Goal: Task Accomplishment & Management: Use online tool/utility

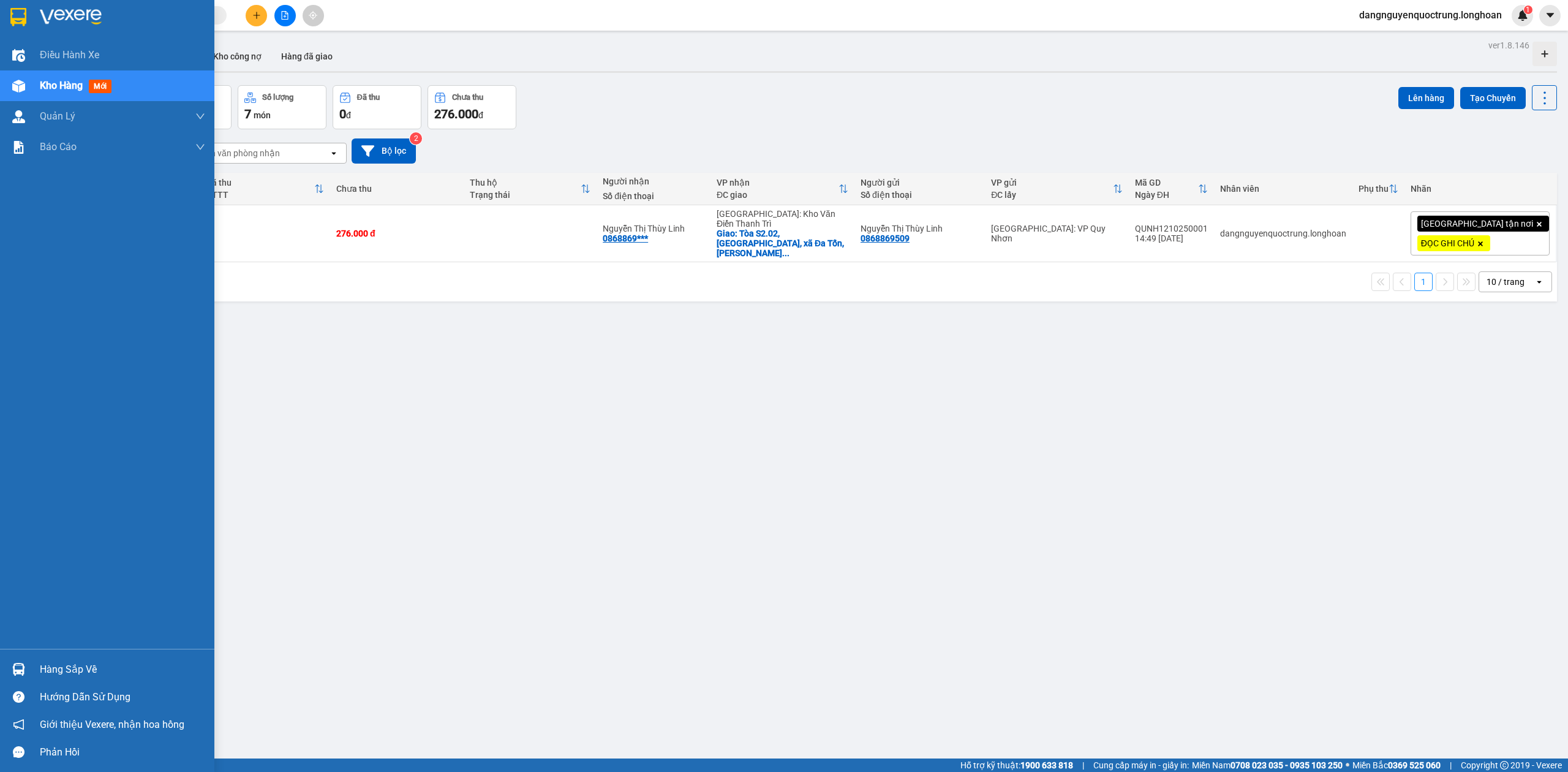
click at [23, 659] on div at bounding box center [19, 669] width 21 height 21
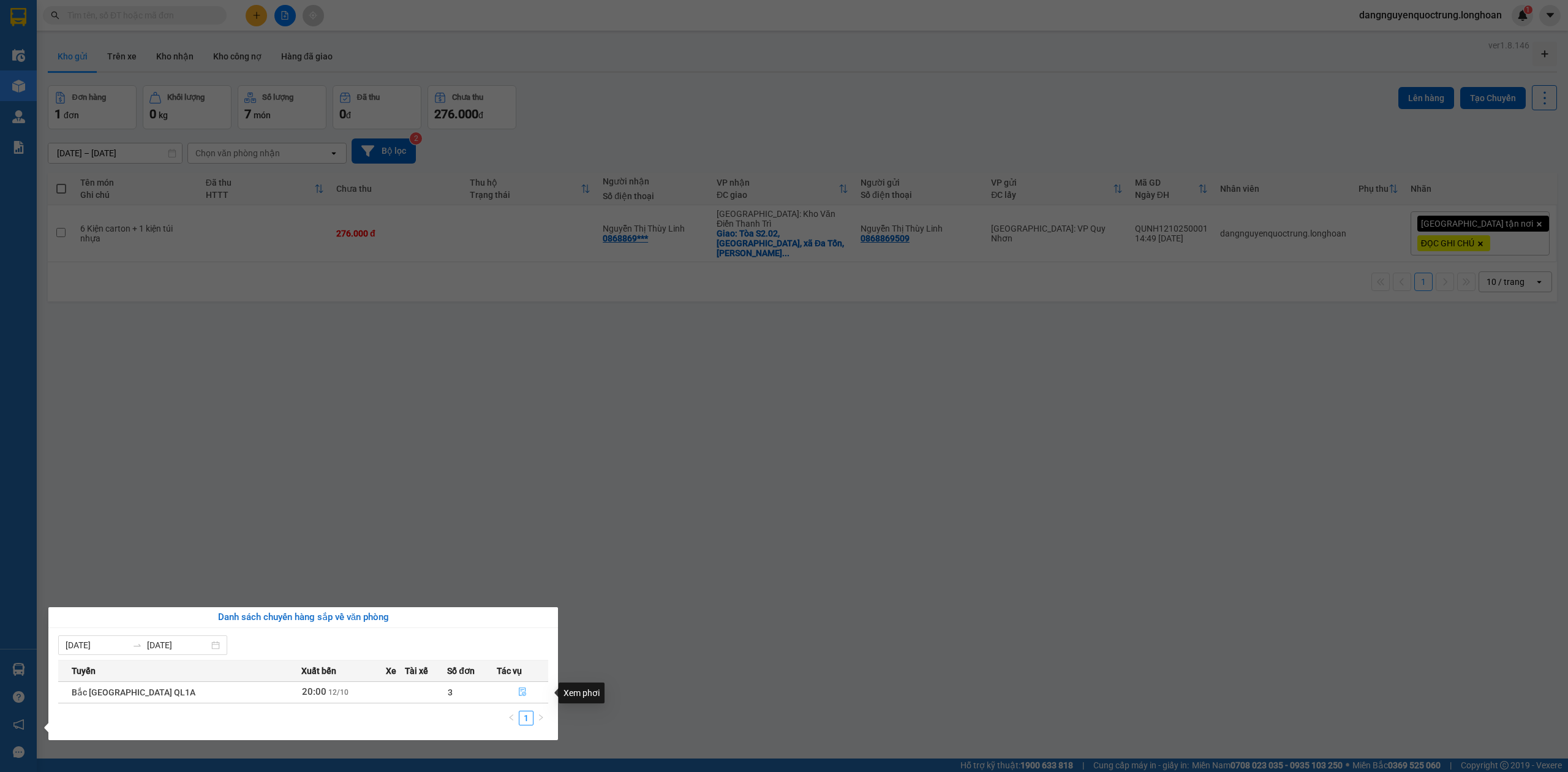
click at [519, 695] on icon "file-done" at bounding box center [522, 692] width 8 height 8
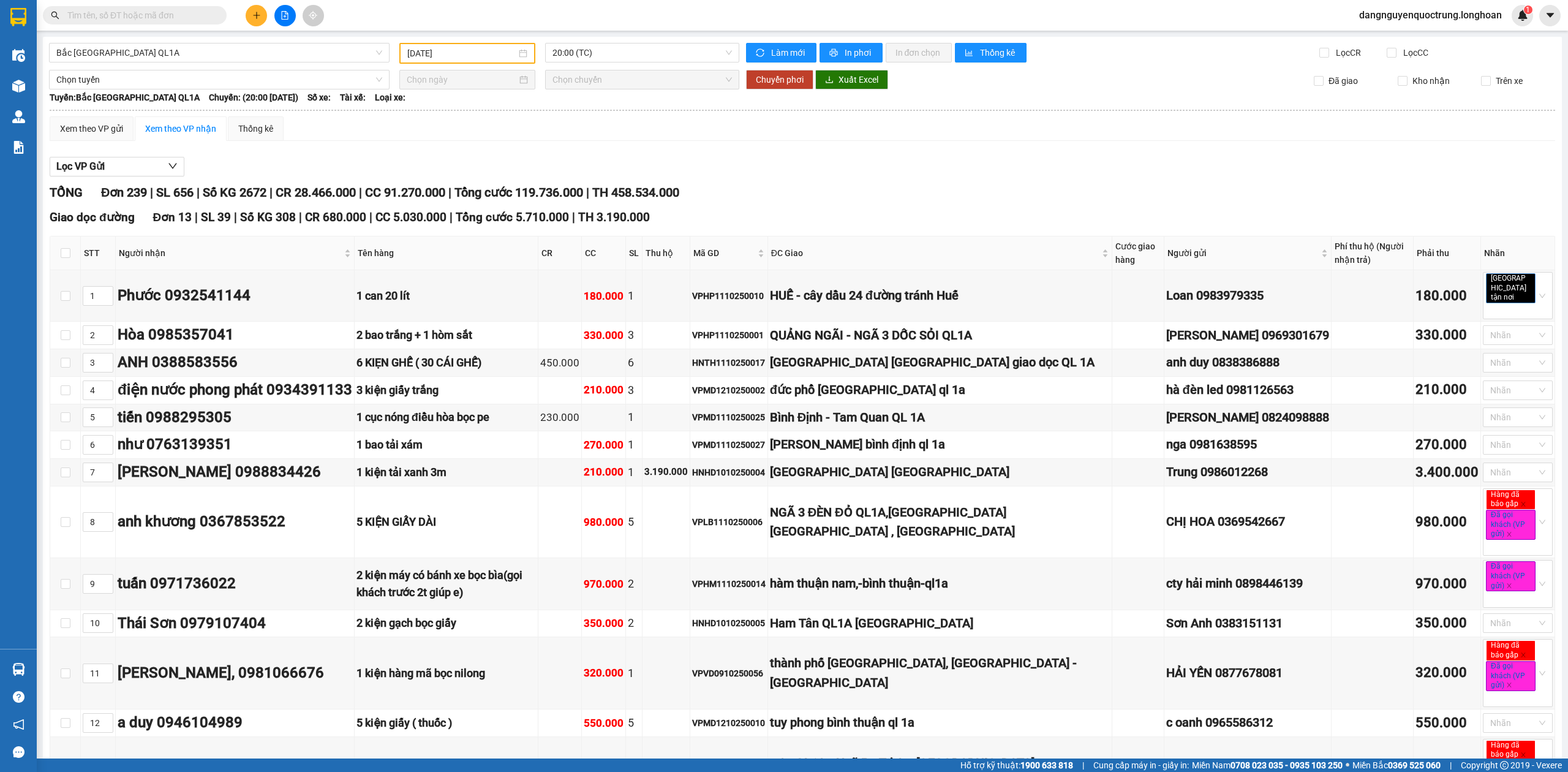
type input "[DATE]"
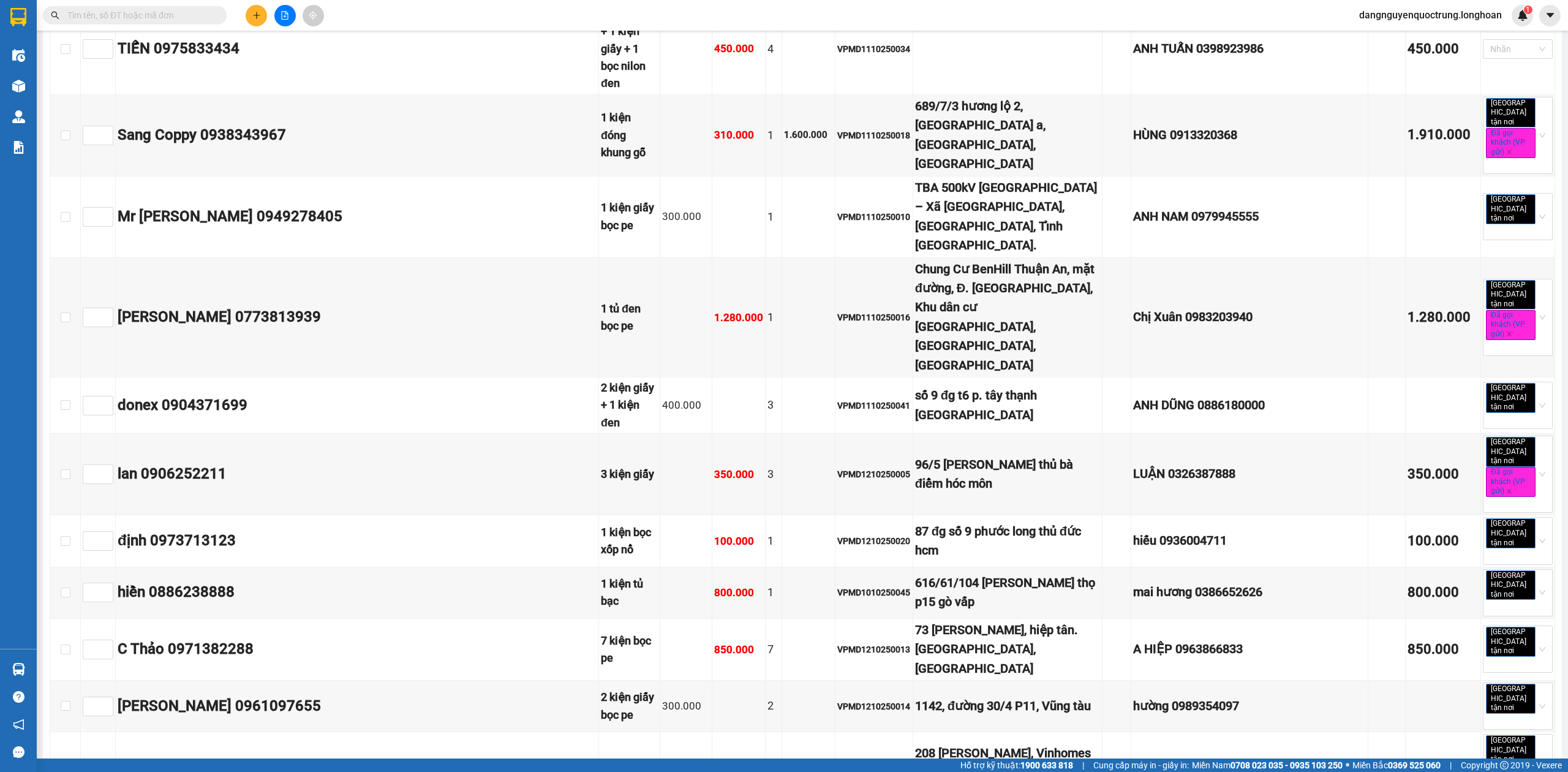
scroll to position [6372, 0]
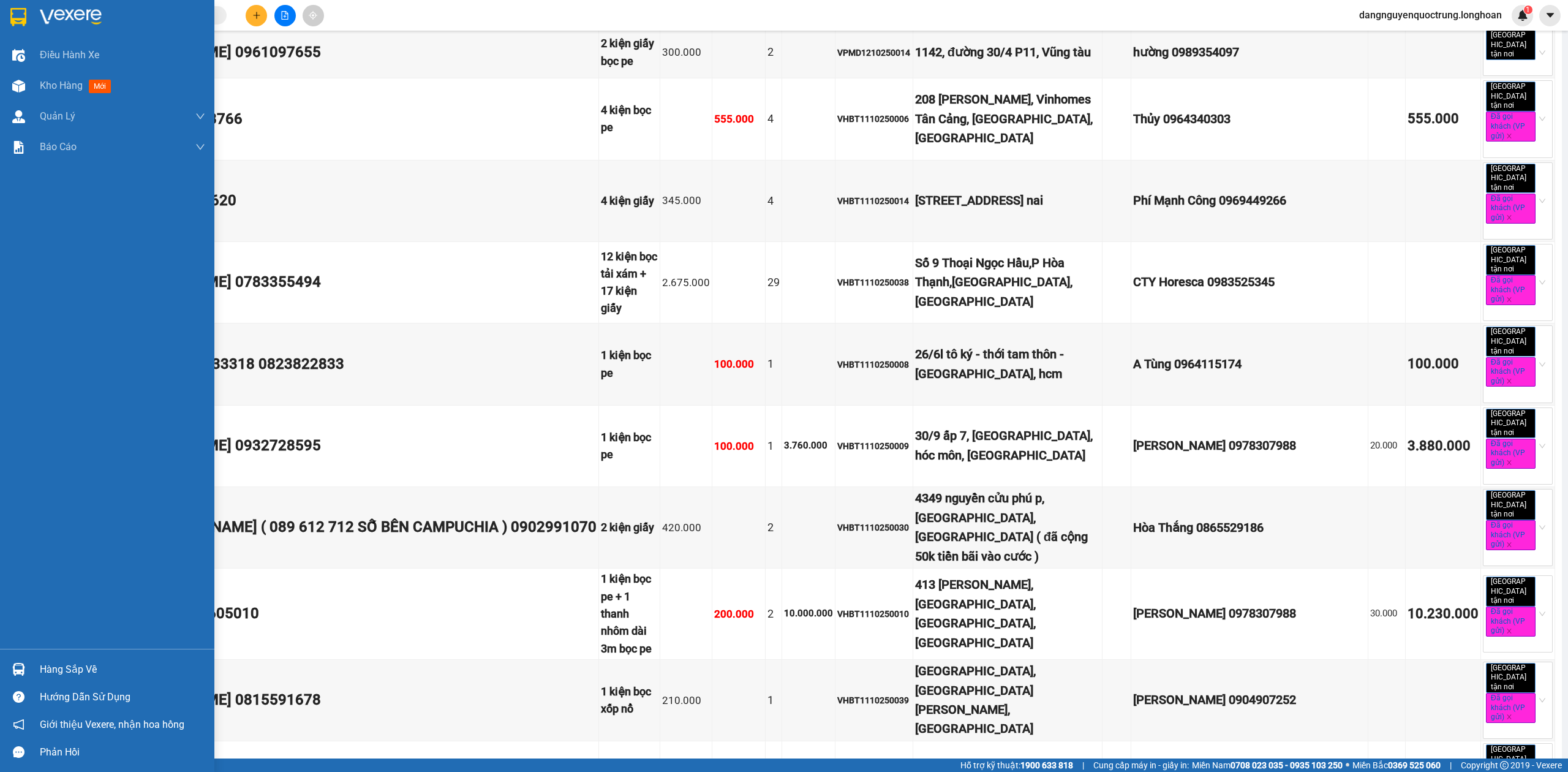
click at [12, 18] on img at bounding box center [18, 17] width 16 height 19
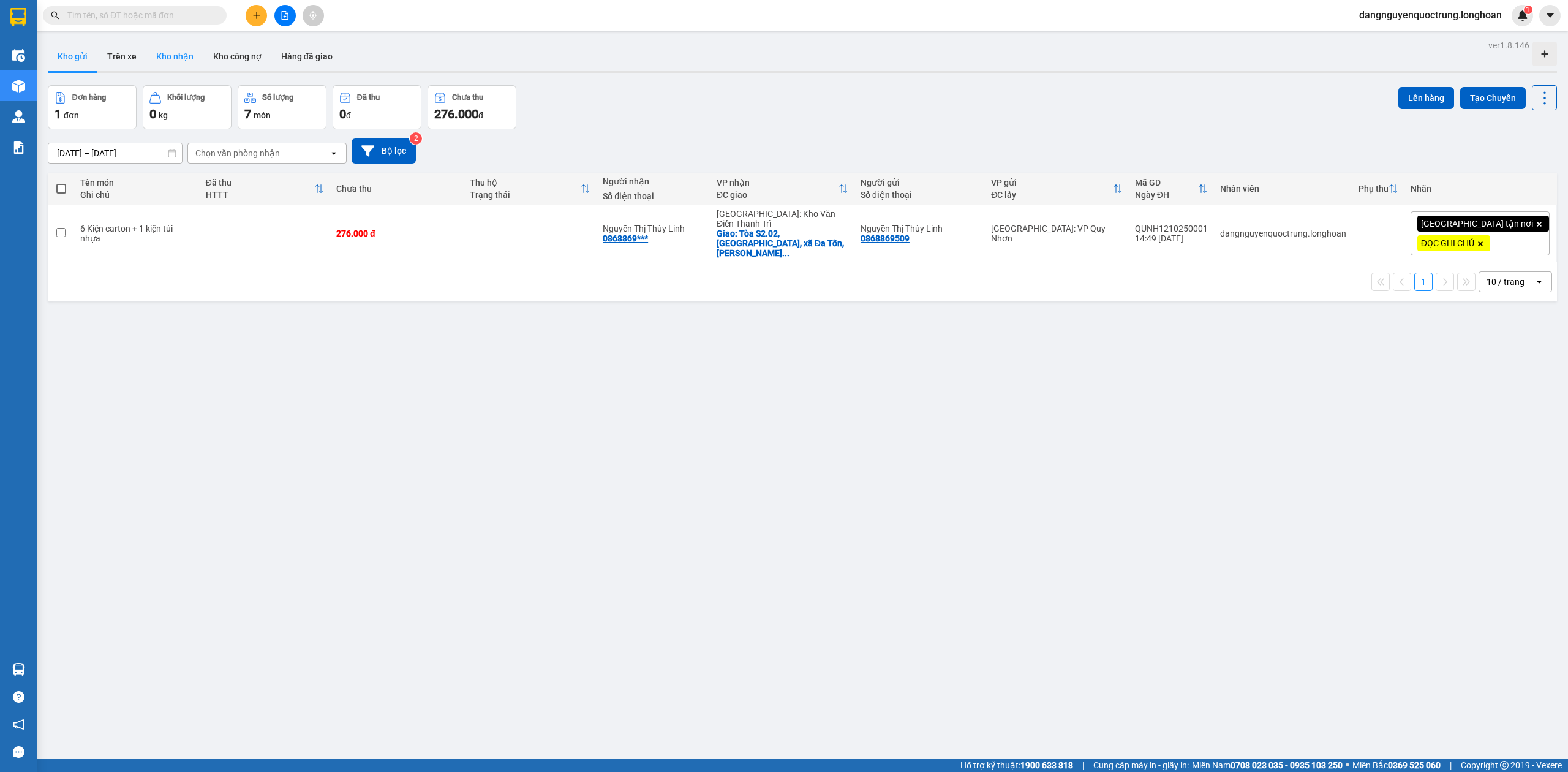
click at [179, 60] on button "Kho nhận" at bounding box center [175, 56] width 57 height 30
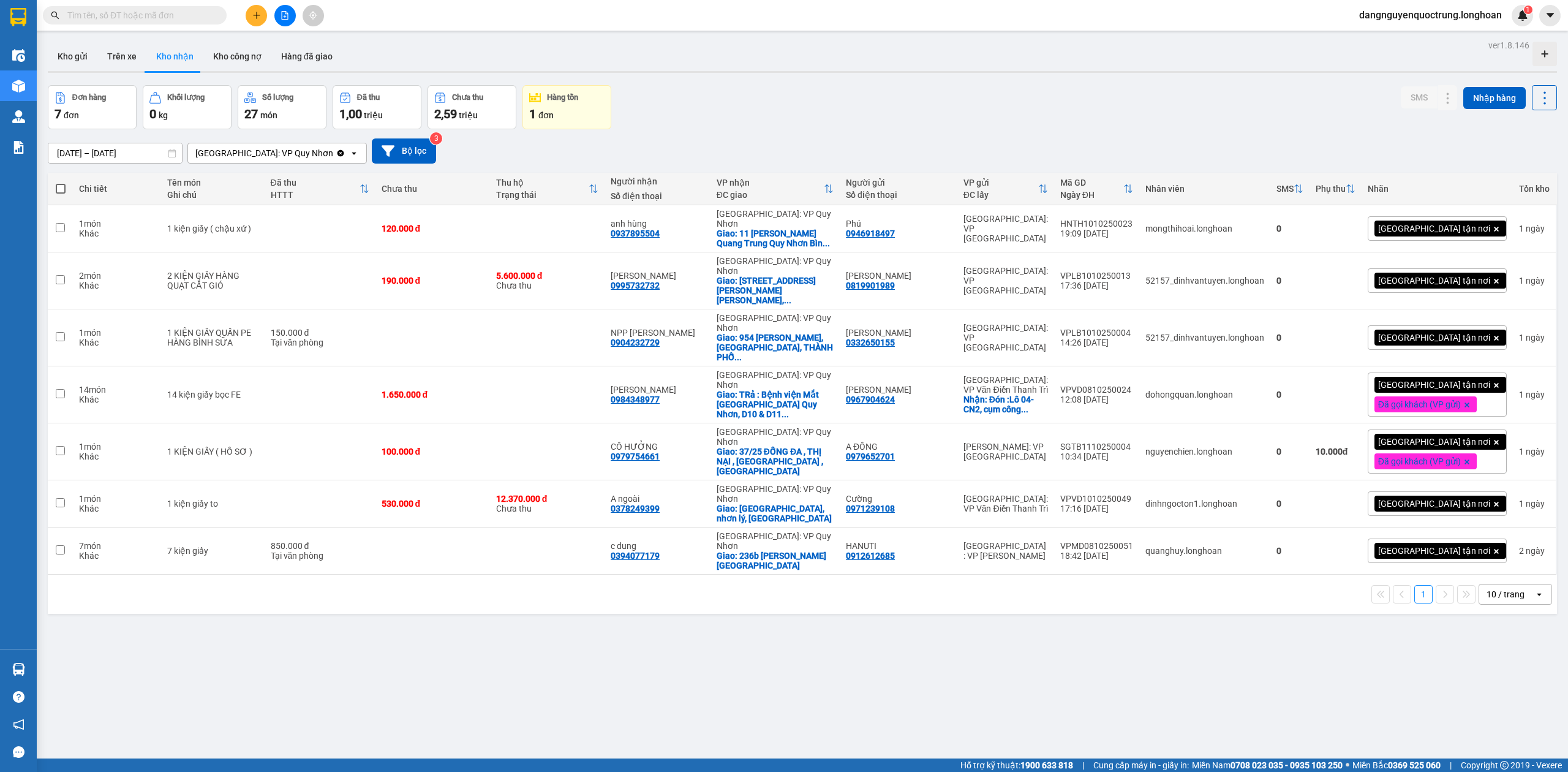
click at [431, 683] on div "ver 1.8.146 Kho gửi Trên xe Kho nhận Kho công nợ Hàng đã giao Đơn hàng 7 đơn Kh…" at bounding box center [802, 422] width 1519 height 772
click at [87, 55] on button "Kho gửi" at bounding box center [73, 56] width 49 height 30
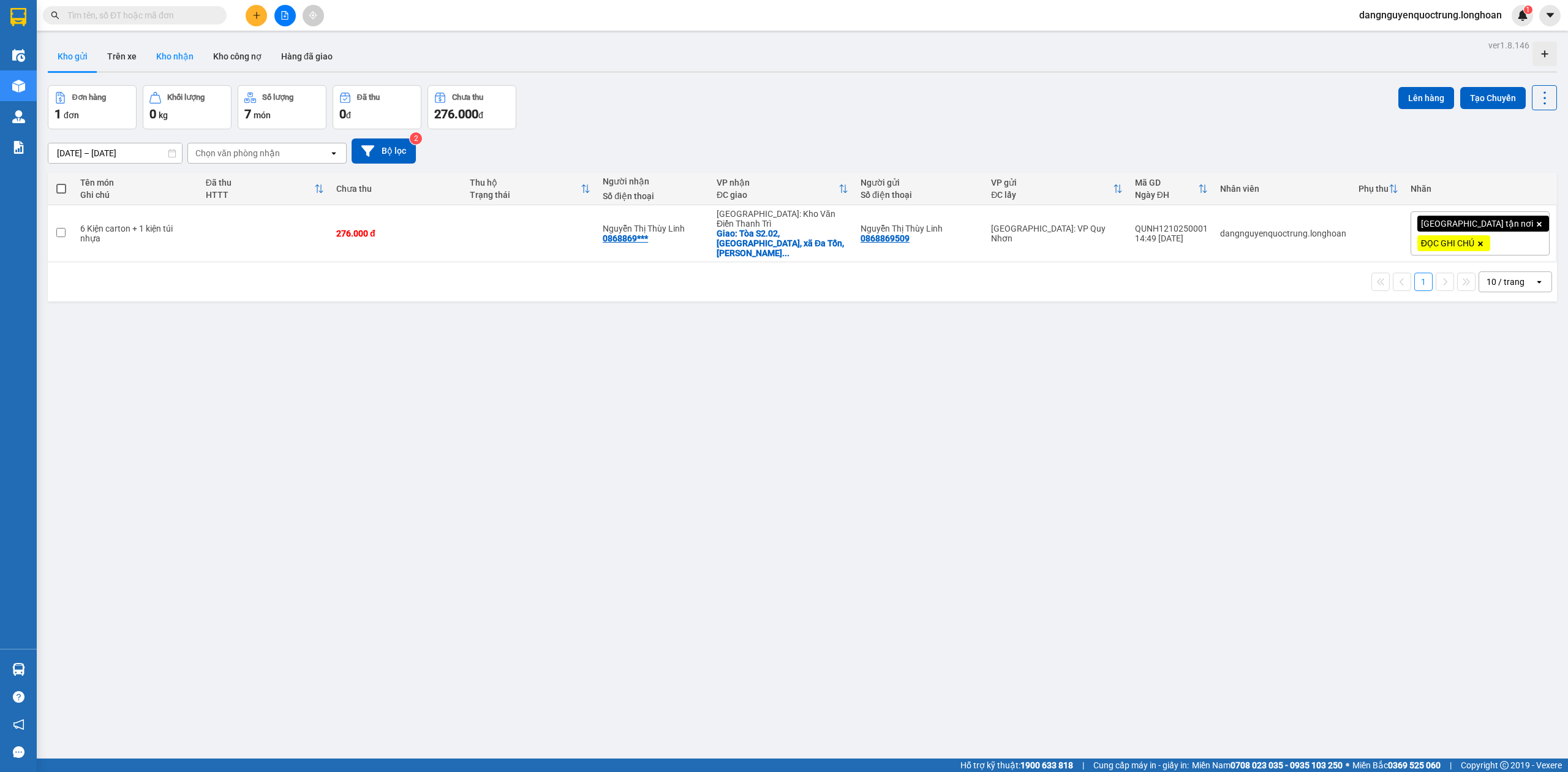
click at [180, 57] on button "Kho nhận" at bounding box center [175, 56] width 57 height 30
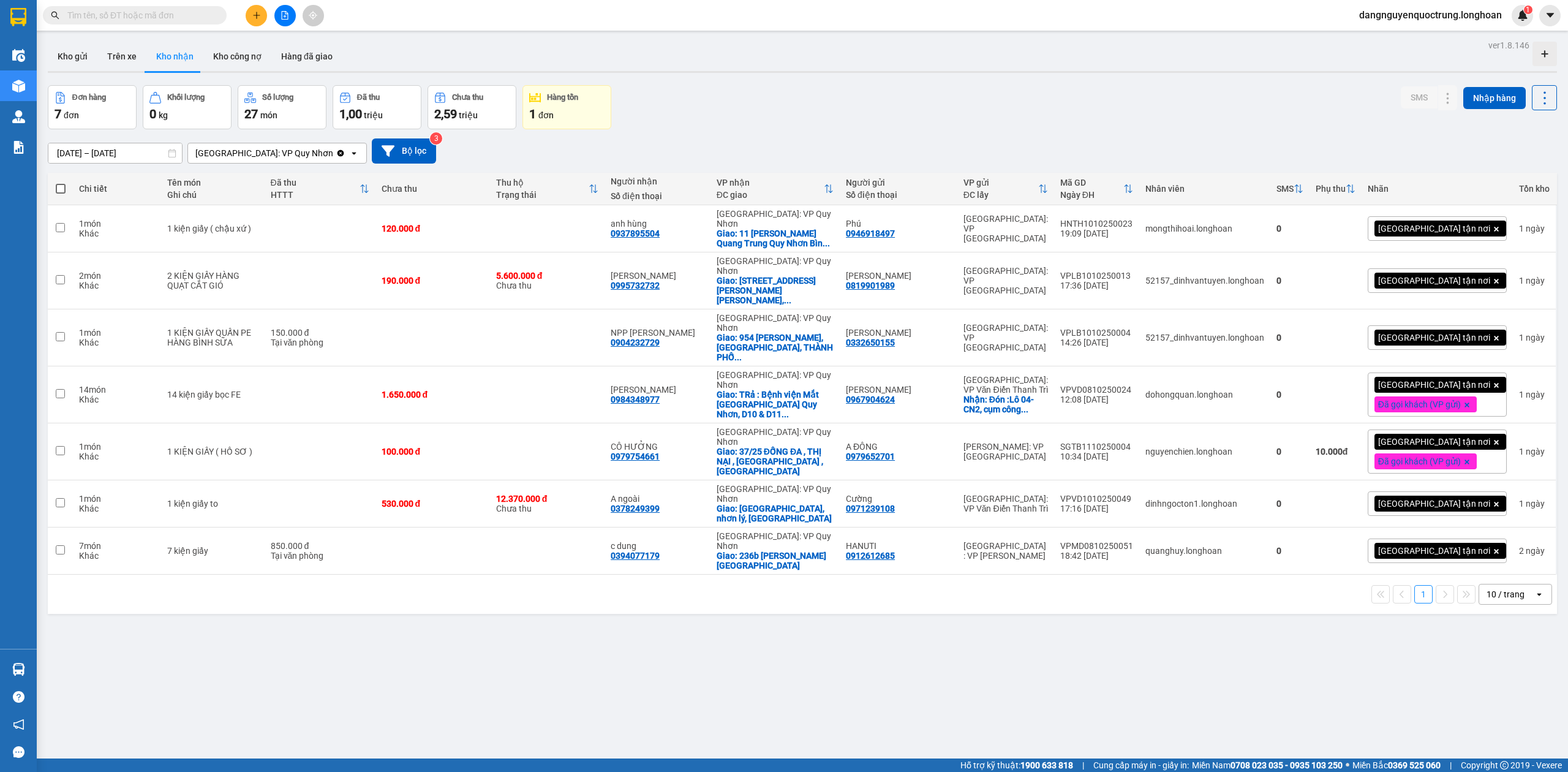
click at [146, 42] on button "Kho nhận" at bounding box center [175, 56] width 57 height 30
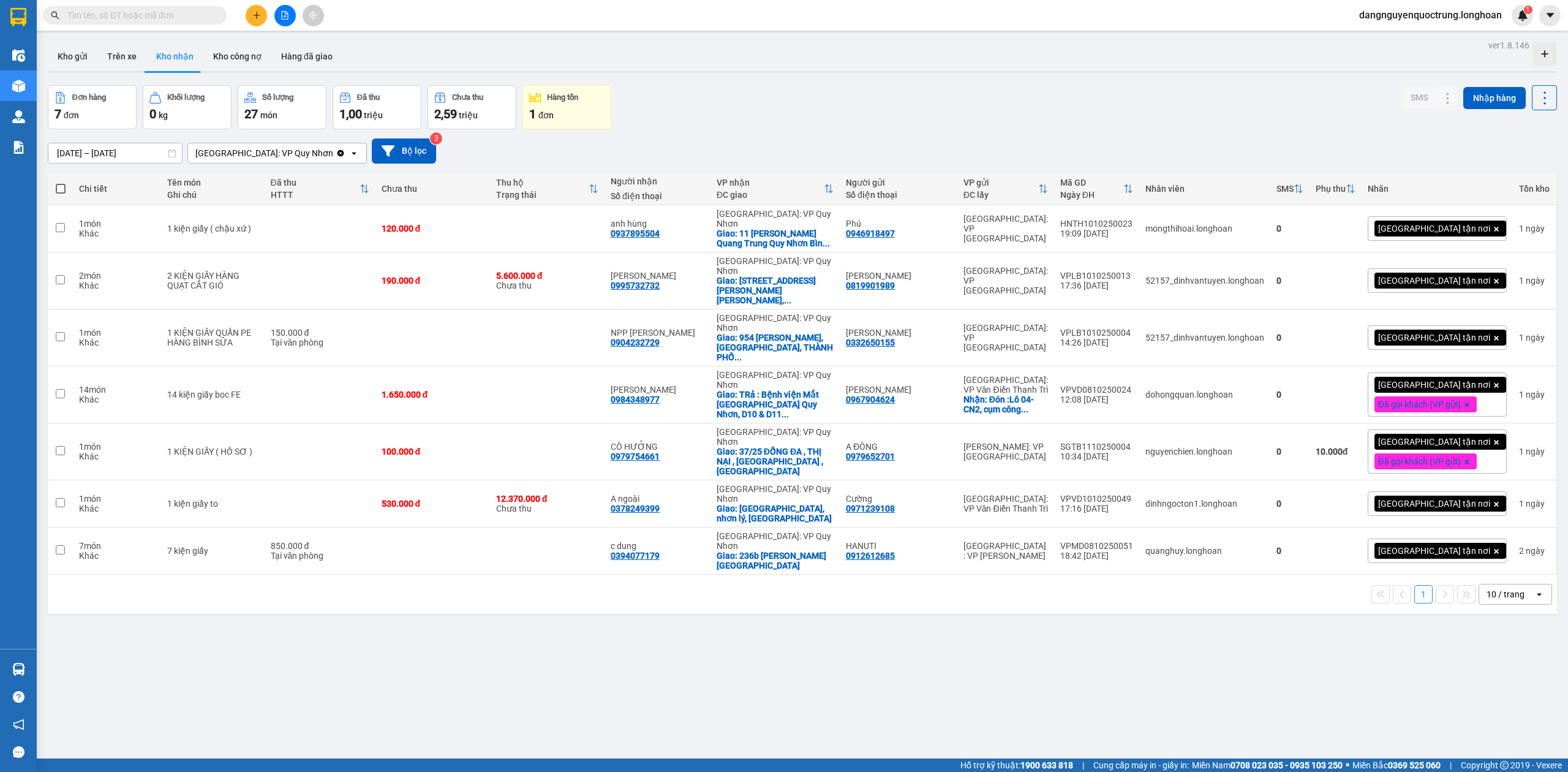
click at [146, 42] on button "Kho nhận" at bounding box center [175, 56] width 57 height 30
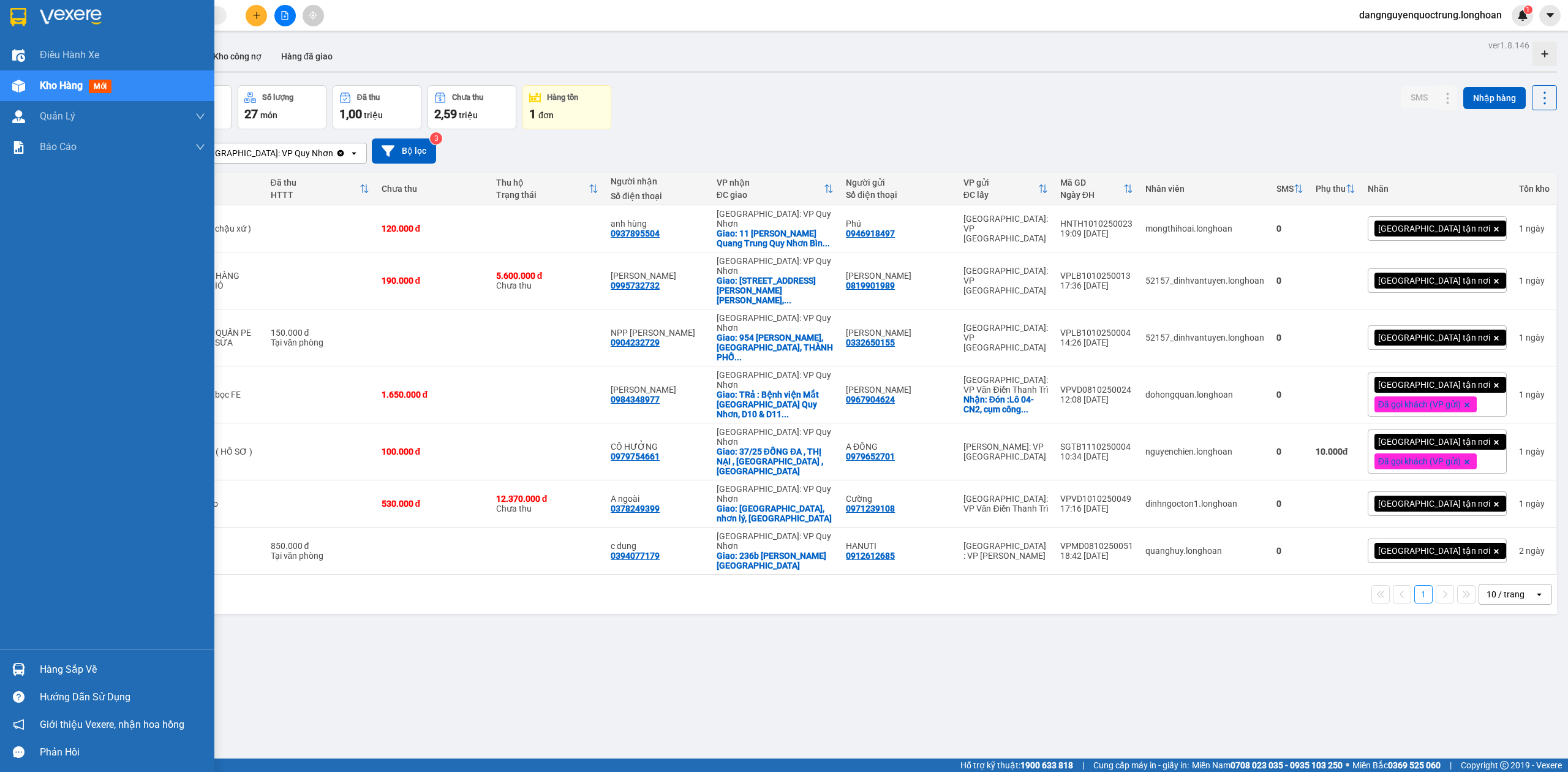
click at [17, 668] on img at bounding box center [19, 669] width 13 height 13
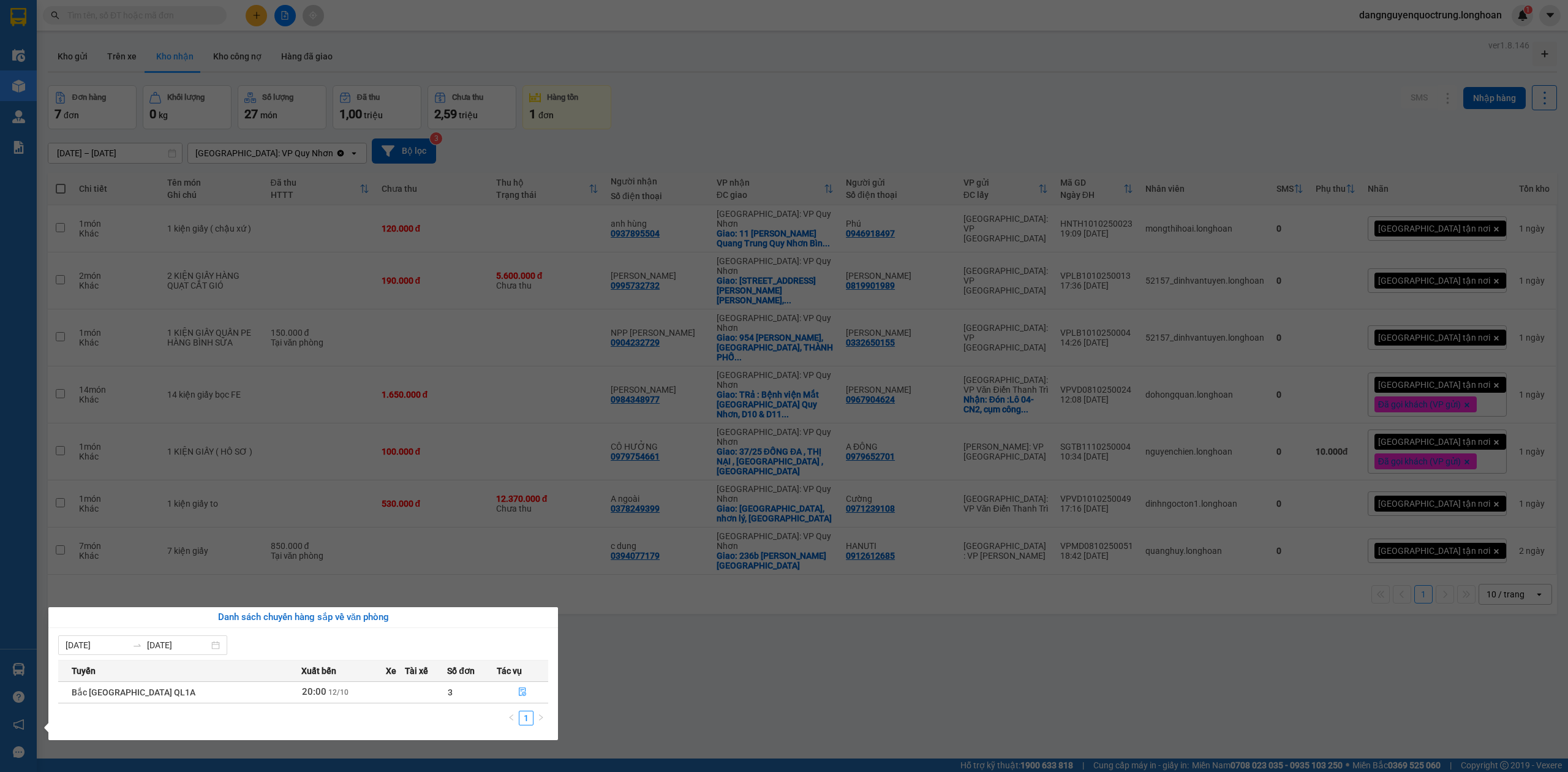
click at [672, 696] on section "Kết quả tìm kiếm ( 0 ) Bộ lọc No Data dangnguyenquoctrung.longhoan 1 Điều hành …" at bounding box center [784, 386] width 1568 height 772
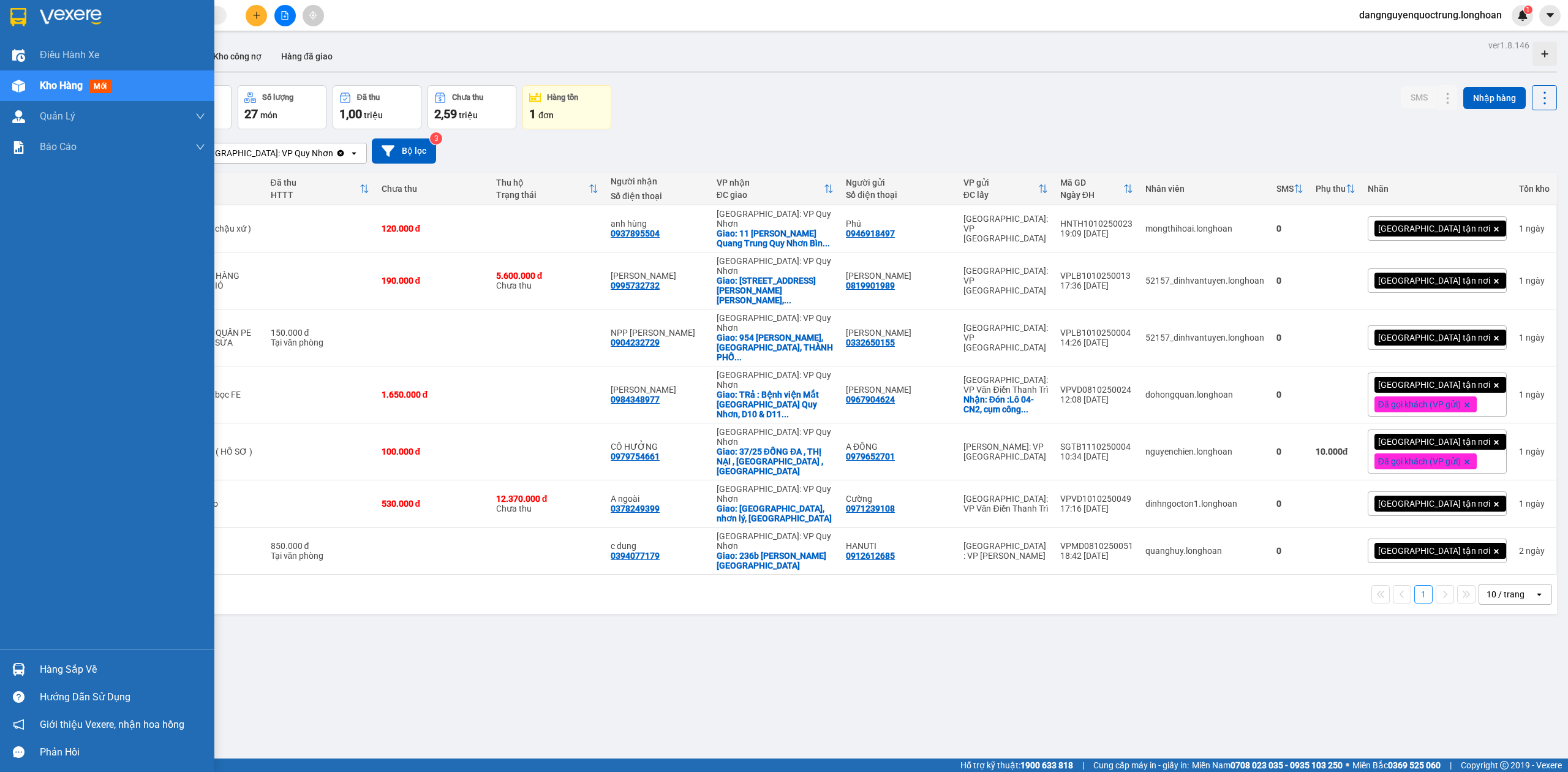
click at [20, 668] on img at bounding box center [19, 669] width 13 height 13
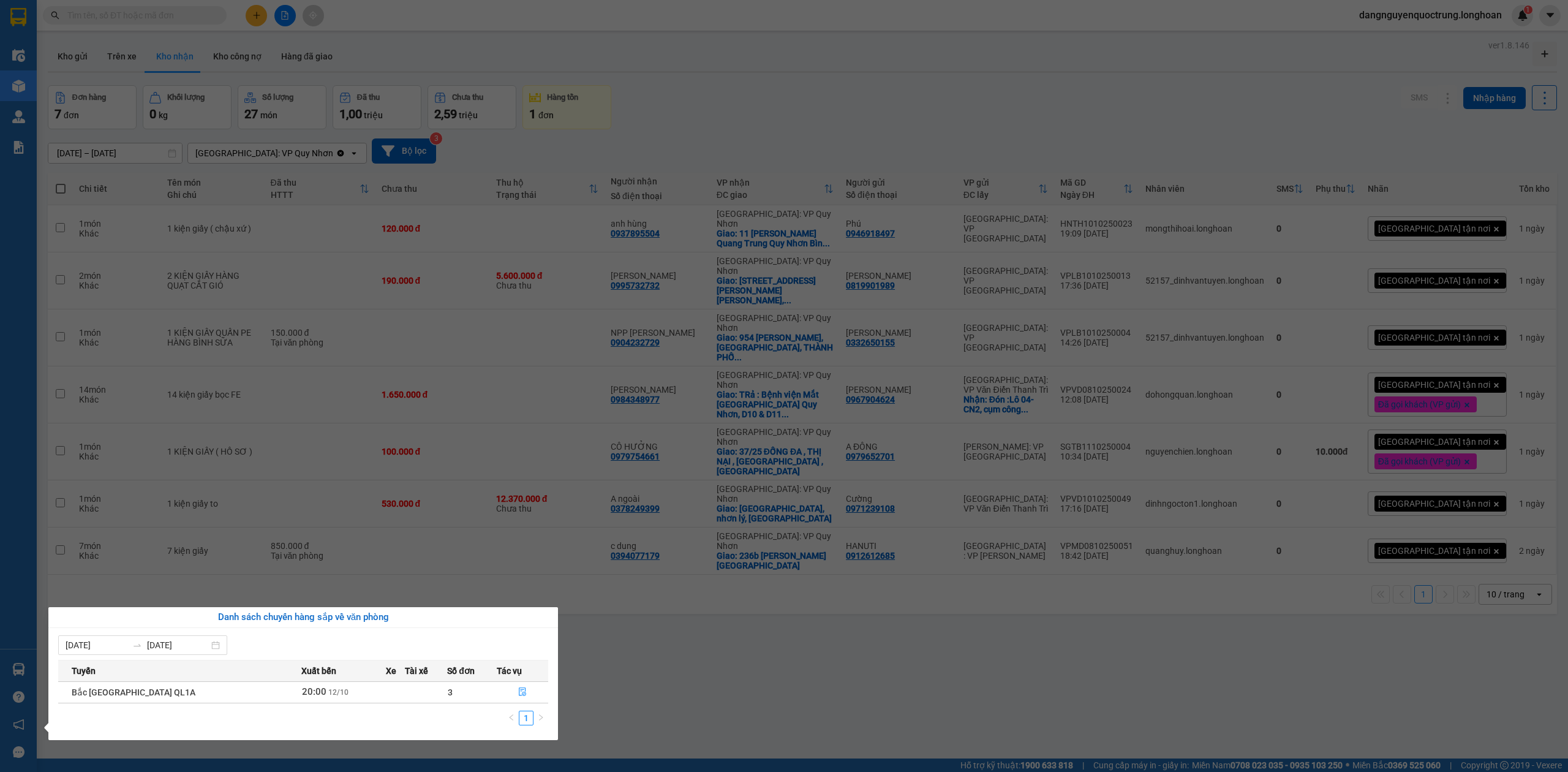
click at [816, 703] on section "Kết quả tìm kiếm ( 0 ) Bộ lọc No Data dangnguyenquoctrung.longhoan 1 Điều hành …" at bounding box center [784, 386] width 1568 height 772
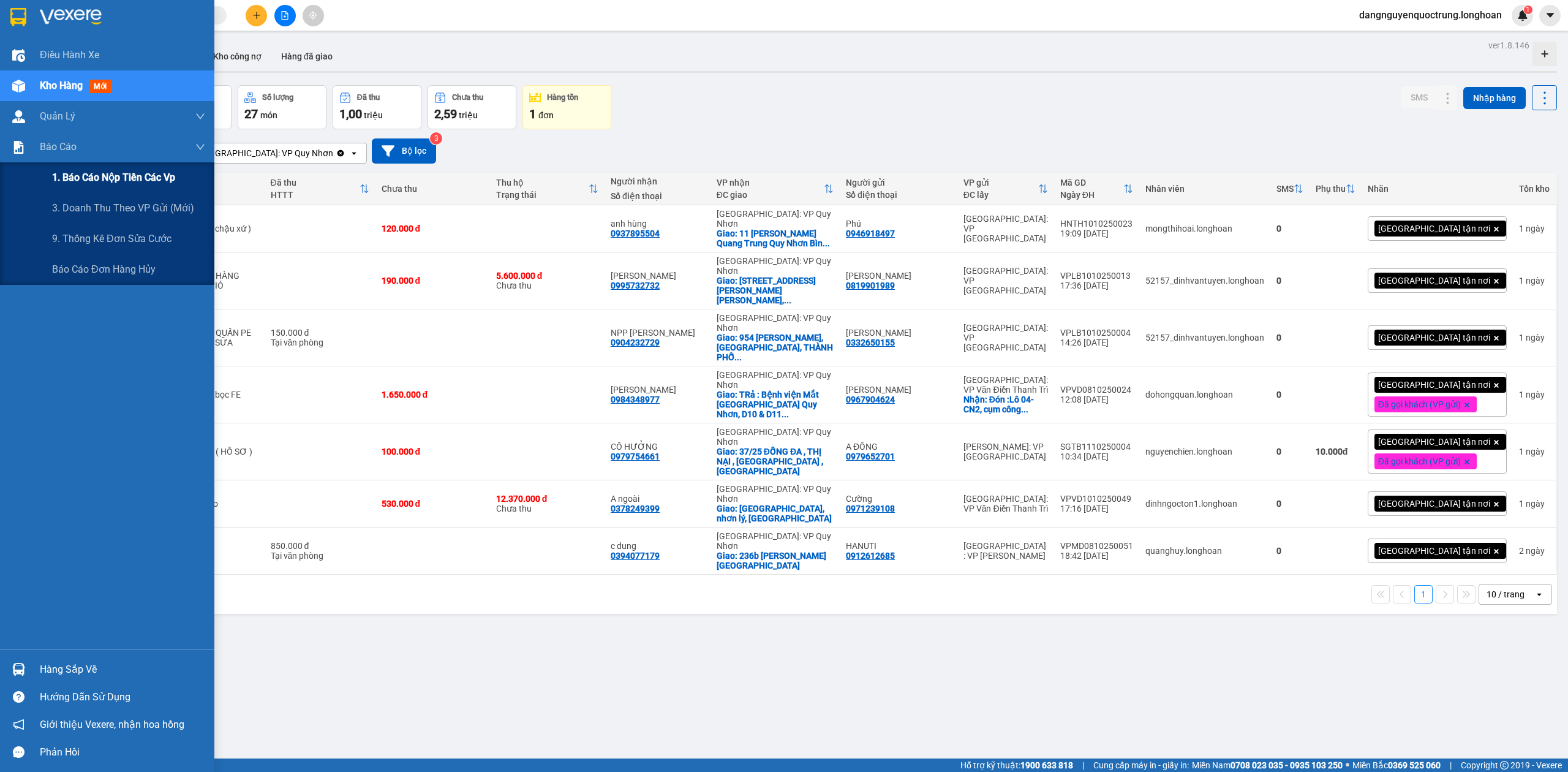
click at [113, 186] on div "1. Báo cáo nộp tiền các vp" at bounding box center [128, 177] width 153 height 31
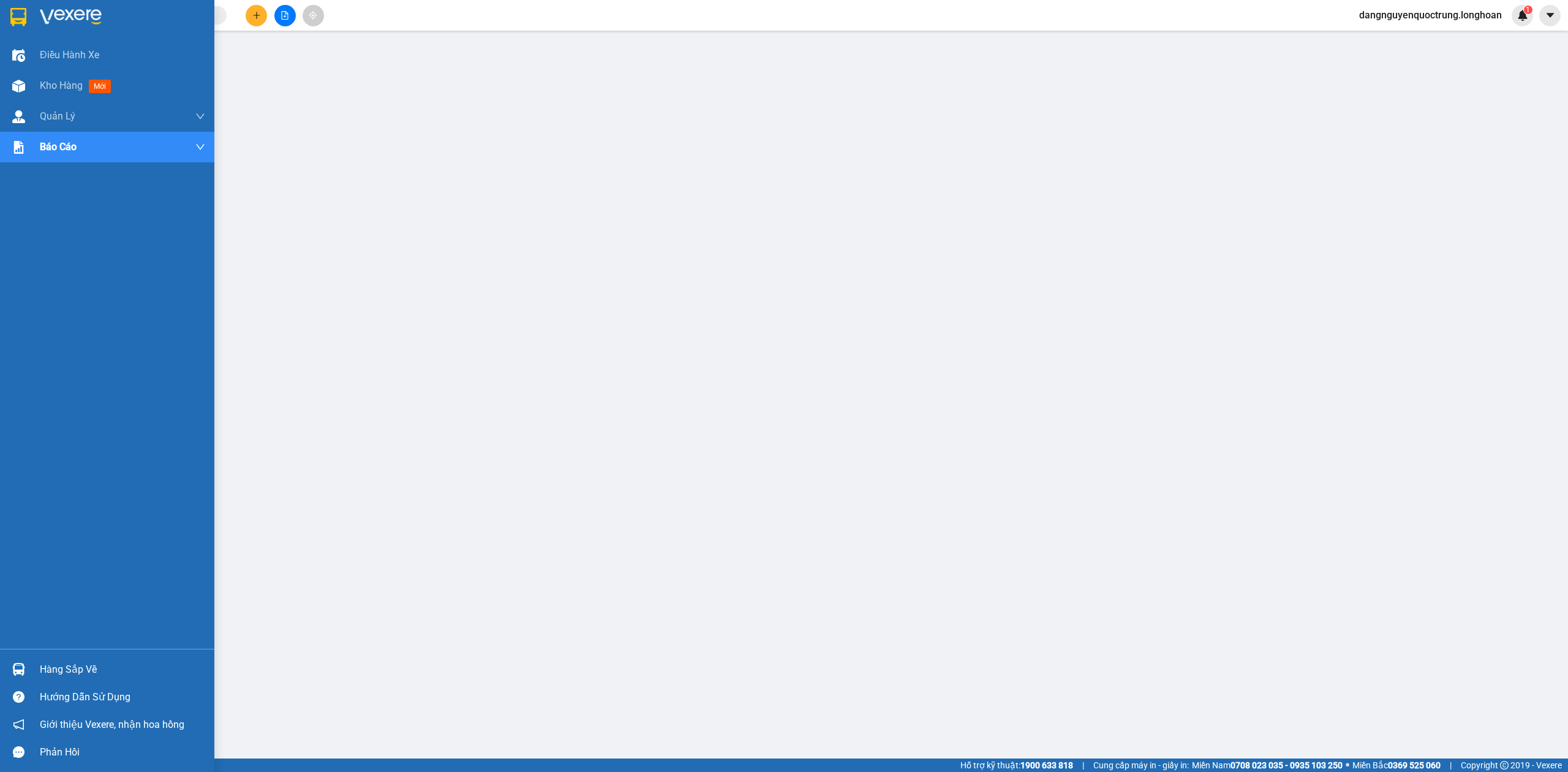
click at [21, 16] on img at bounding box center [18, 17] width 16 height 19
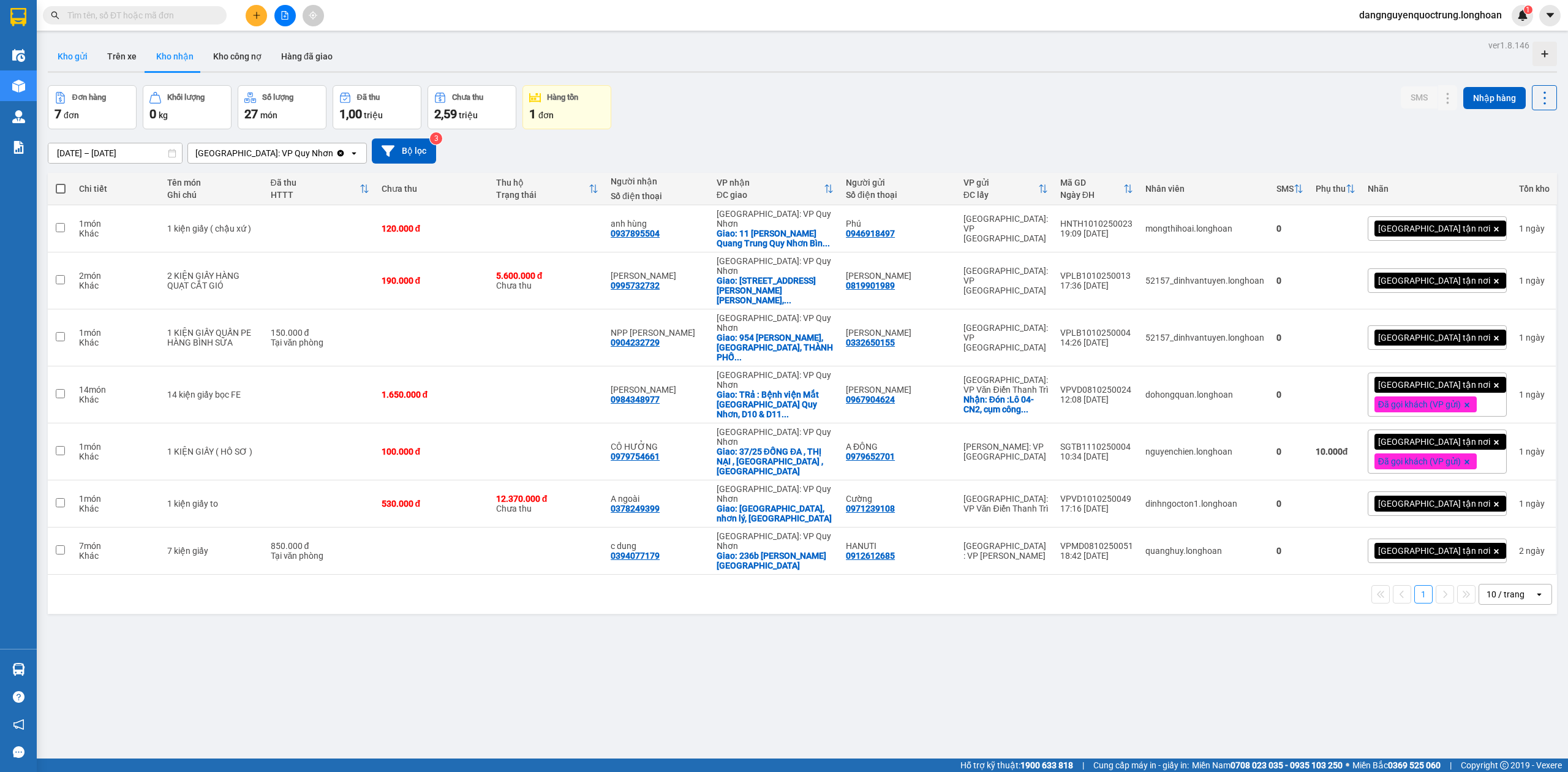
click at [80, 45] on button "Kho gửi" at bounding box center [73, 56] width 49 height 30
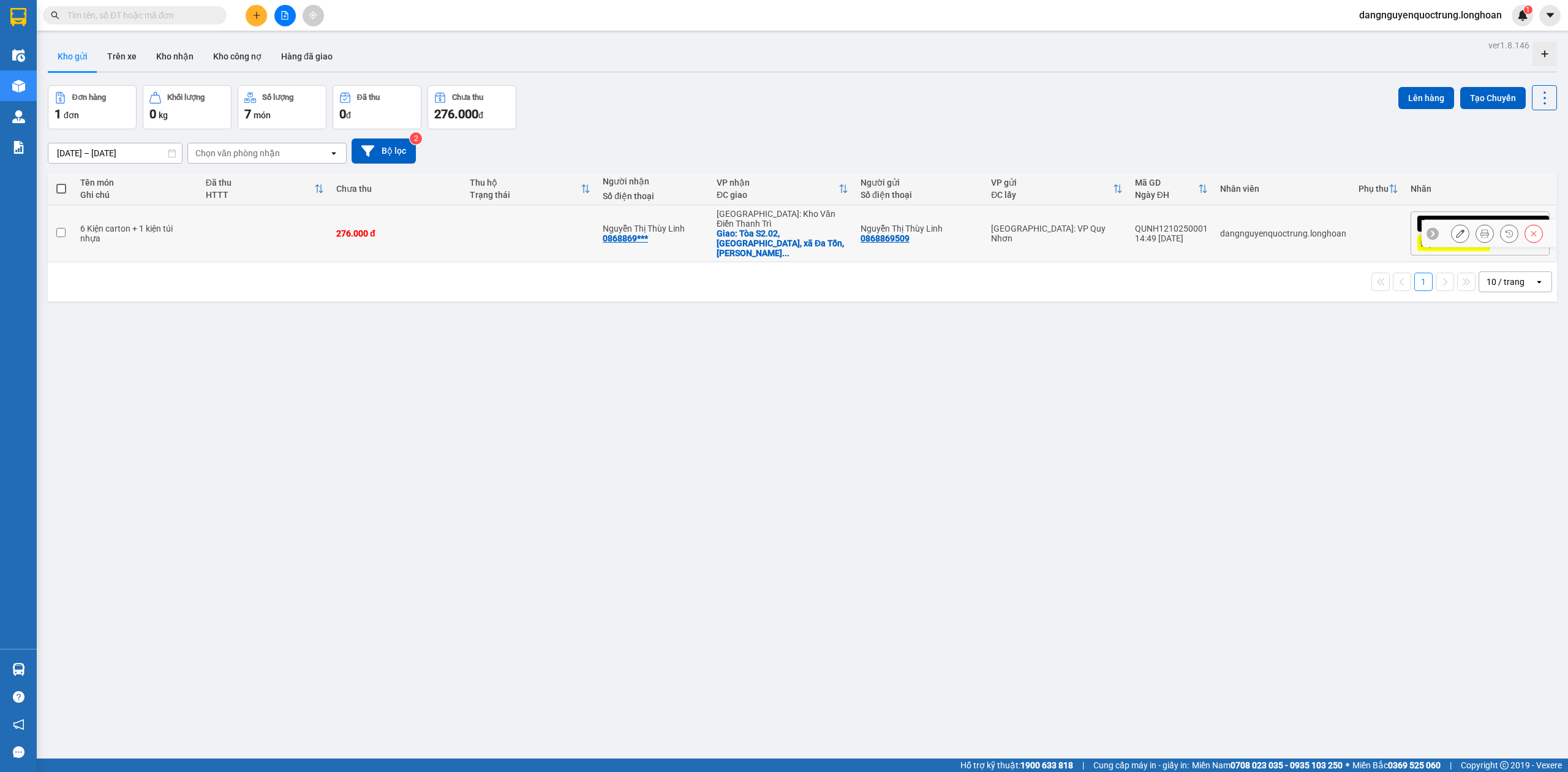
click at [58, 230] on input "checkbox" at bounding box center [60, 232] width 9 height 9
checkbox input "true"
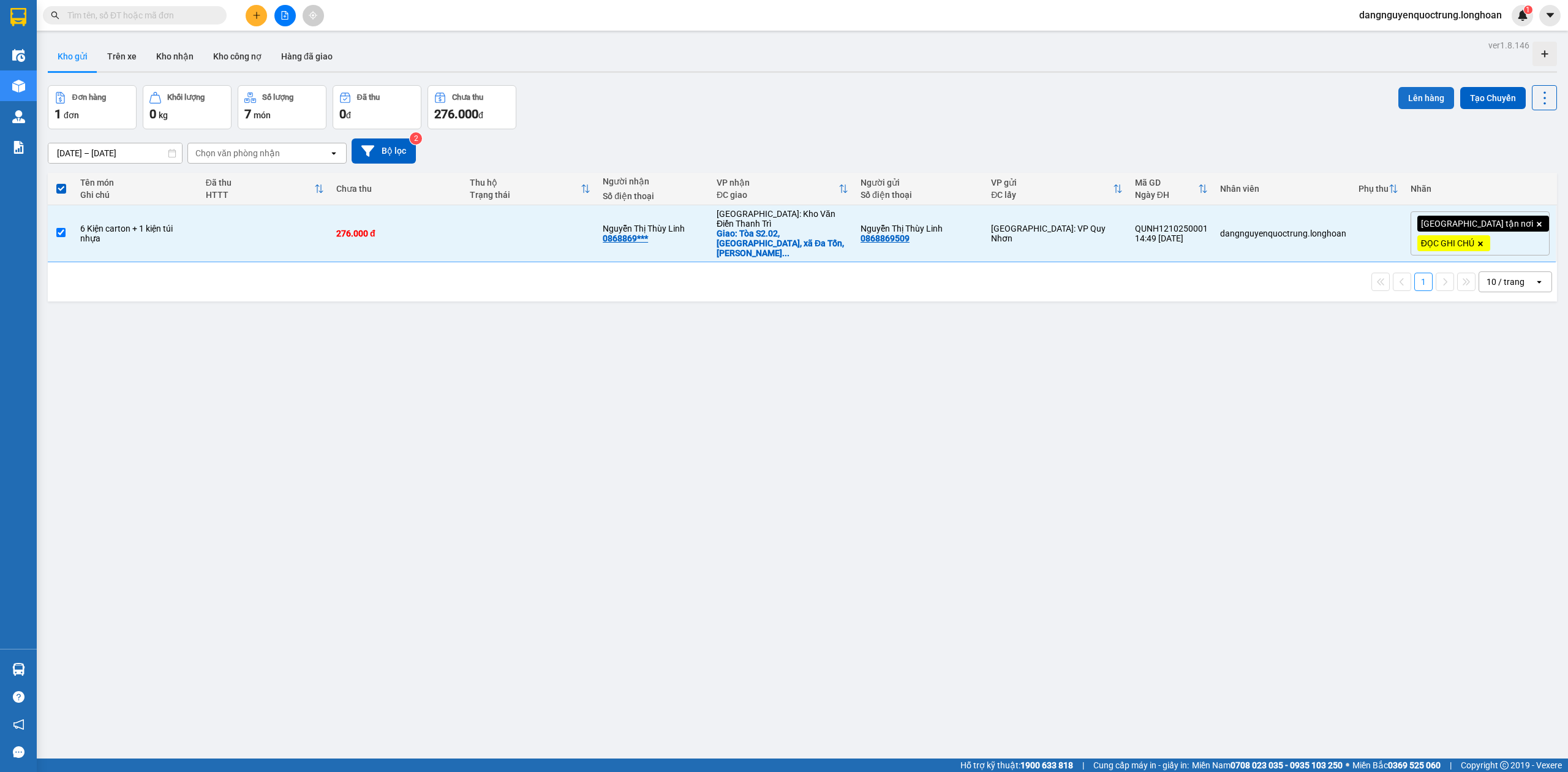
click at [1418, 98] on button "Lên hàng" at bounding box center [1426, 98] width 56 height 22
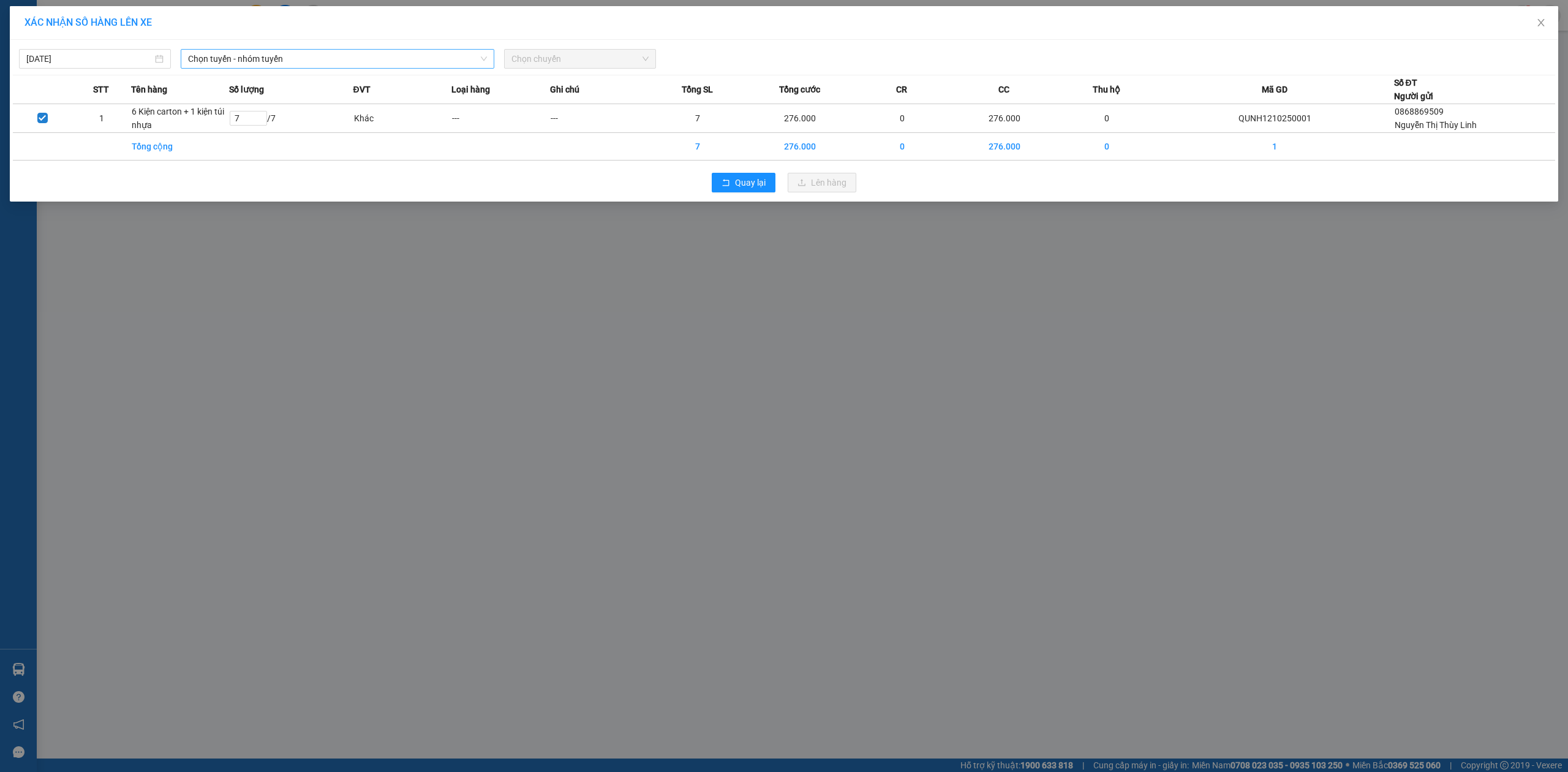
click at [331, 61] on span "Chọn tuyến - nhóm tuyến" at bounding box center [337, 58] width 299 height 19
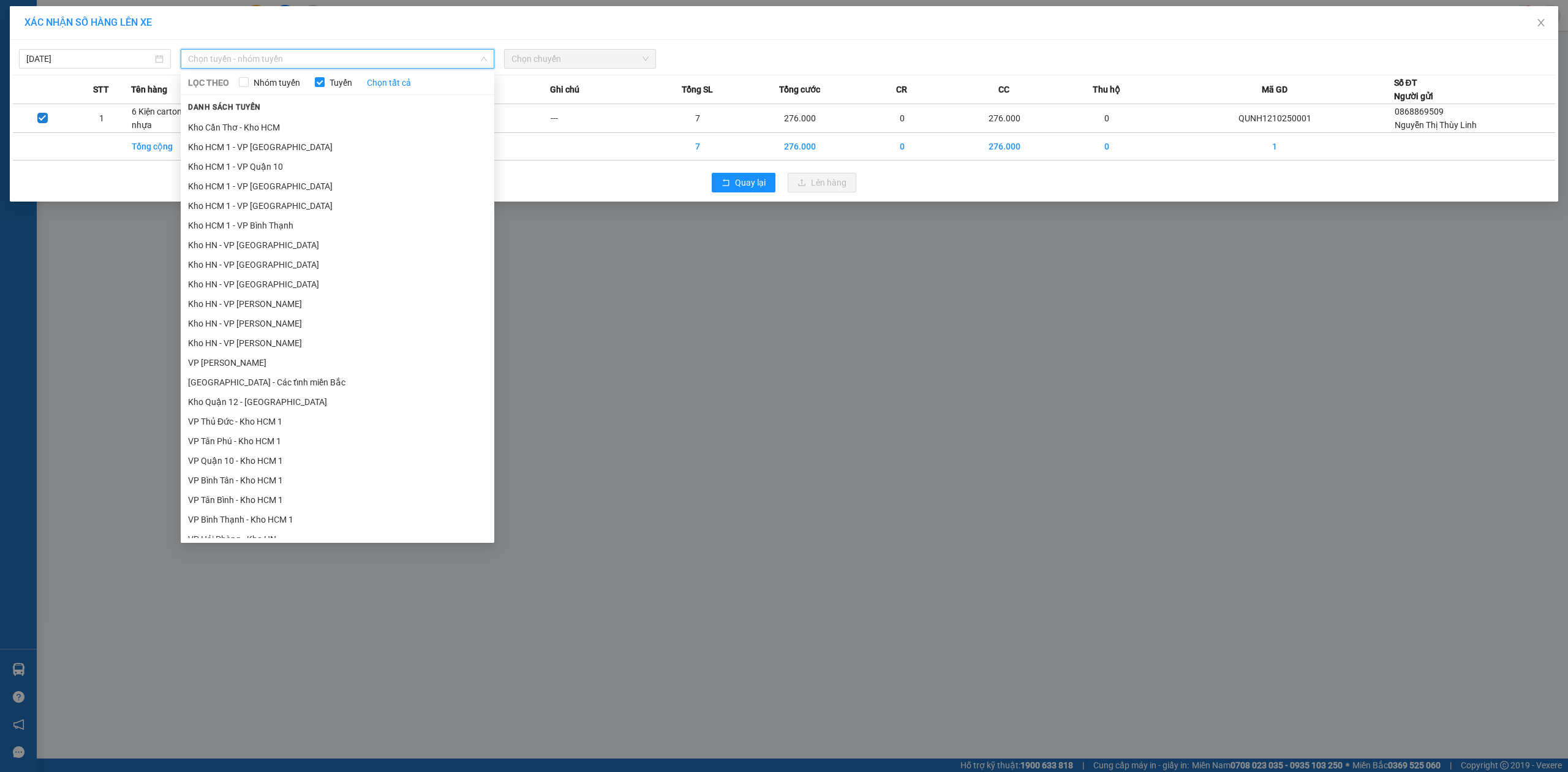
scroll to position [575, 0]
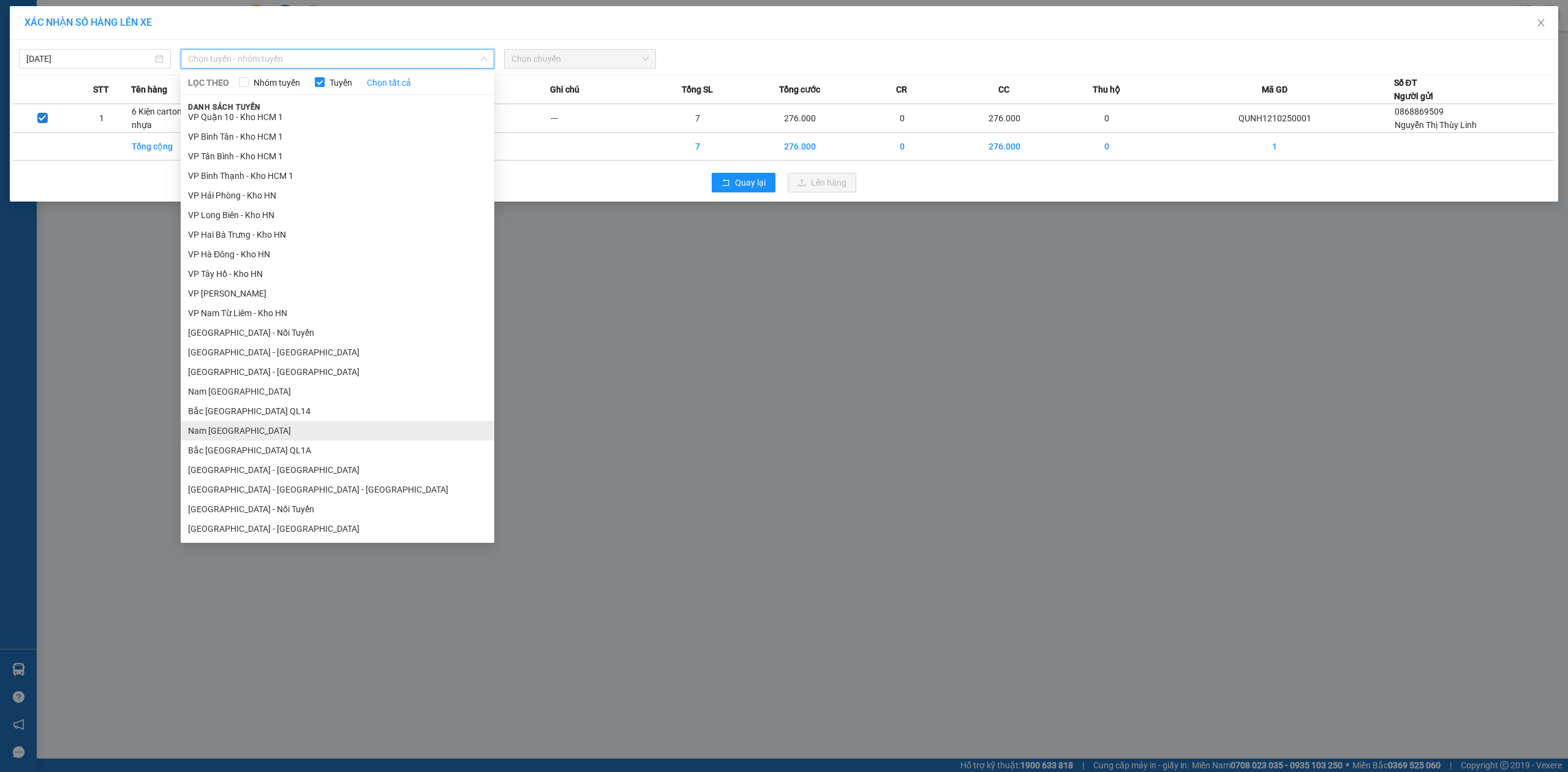
click at [328, 428] on li "Nam [GEOGRAPHIC_DATA]" at bounding box center [337, 430] width 313 height 20
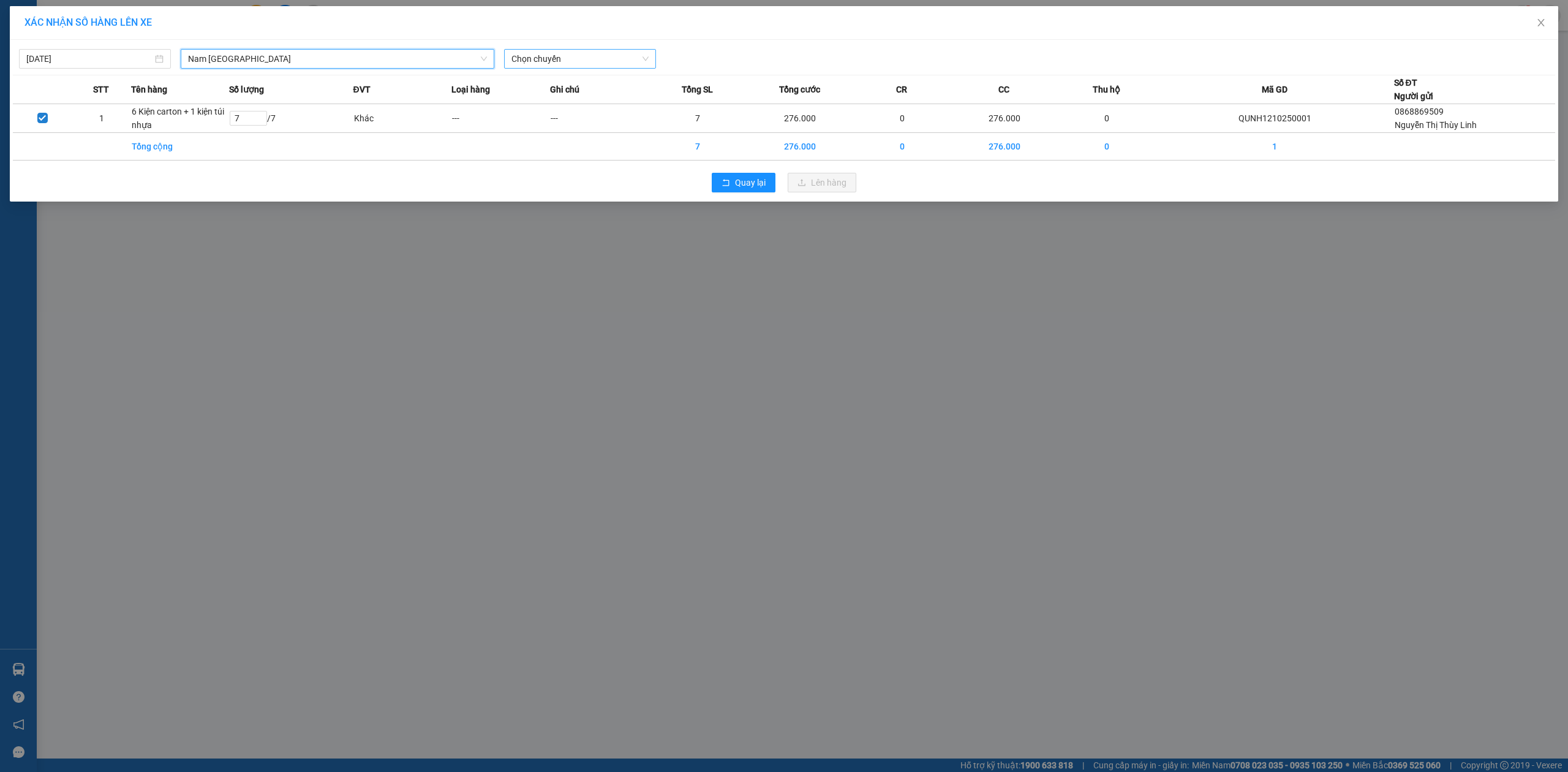
click at [554, 59] on span "Chọn chuyến" at bounding box center [580, 58] width 137 height 19
click at [118, 63] on input "[DATE]" at bounding box center [89, 59] width 126 height 14
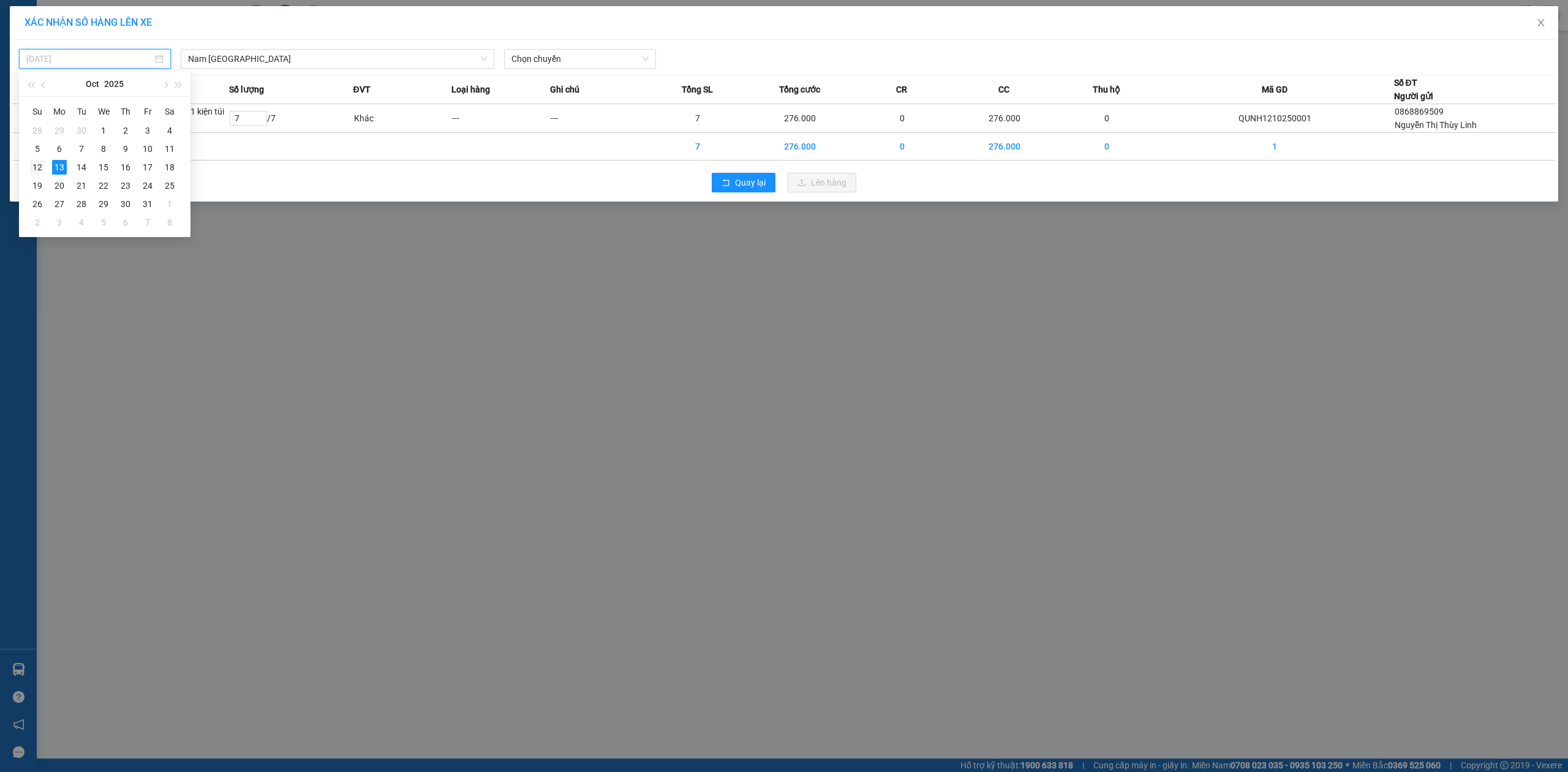
click at [44, 167] on div "12" at bounding box center [37, 167] width 14 height 14
type input "[DATE]"
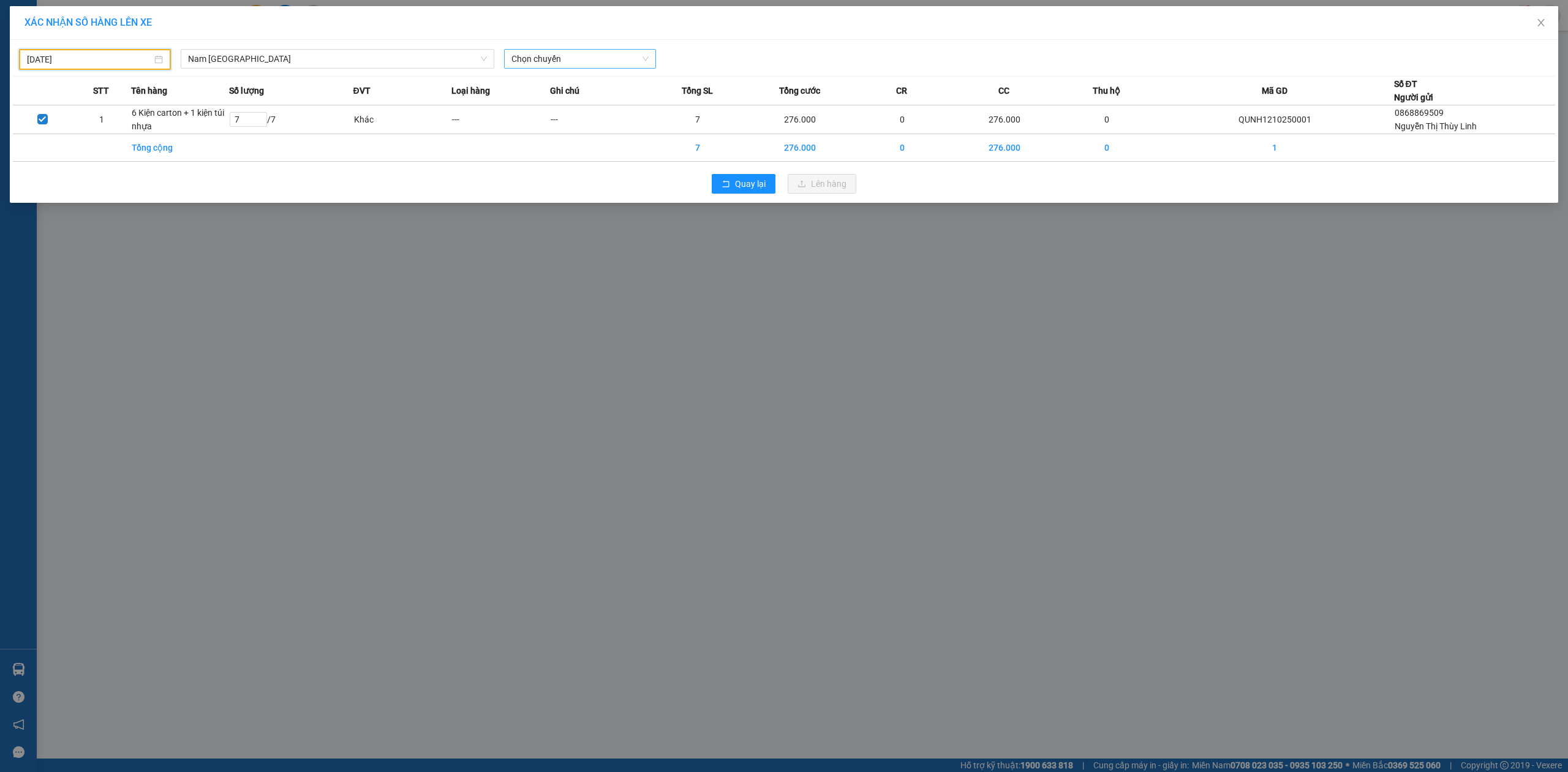
click at [603, 54] on span "Chọn chuyến" at bounding box center [580, 58] width 137 height 19
click at [583, 97] on div "20:00 (TC) - 29K-040.98" at bounding box center [559, 103] width 96 height 14
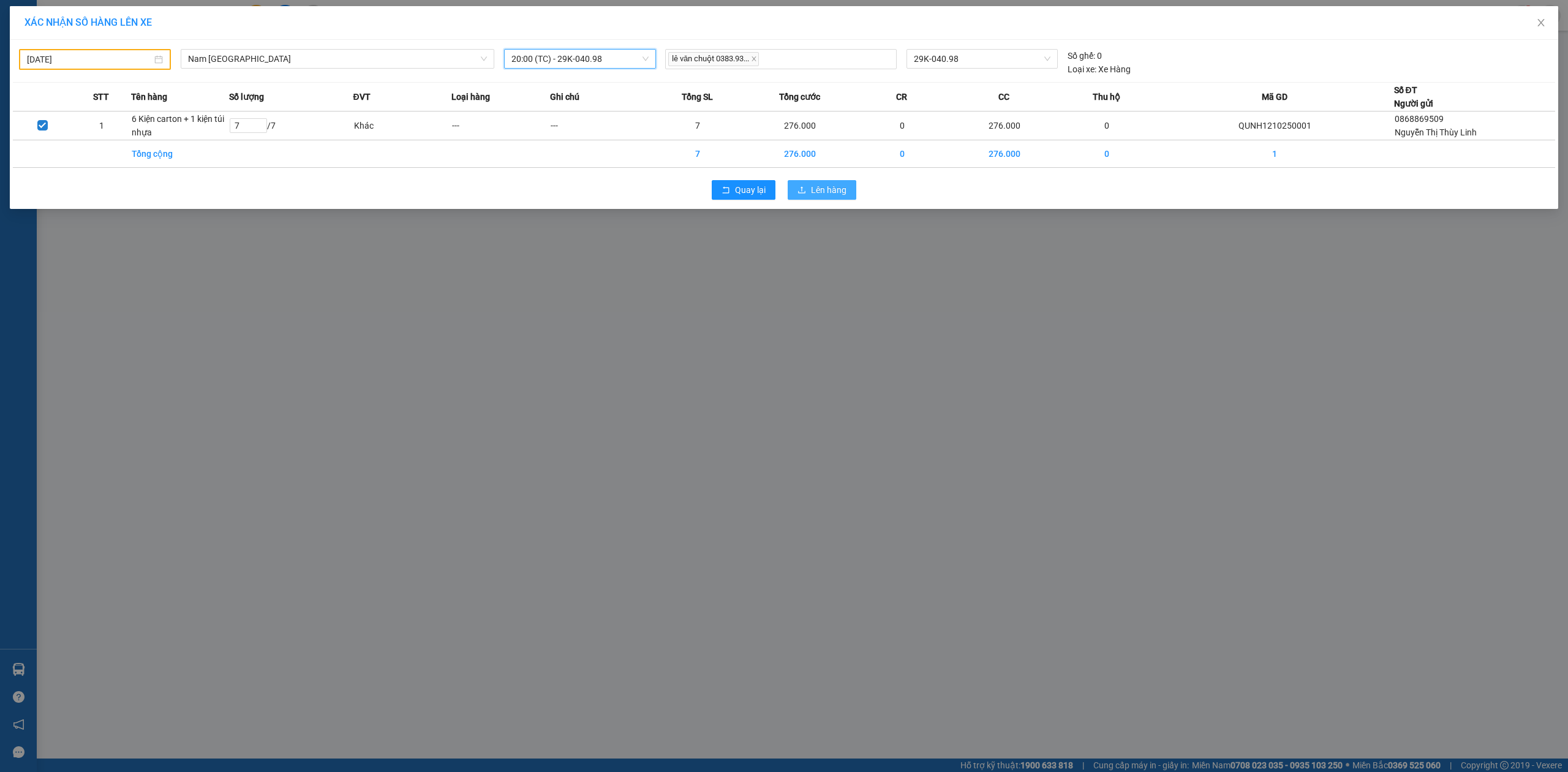
click at [827, 192] on span "Lên hàng" at bounding box center [829, 190] width 36 height 14
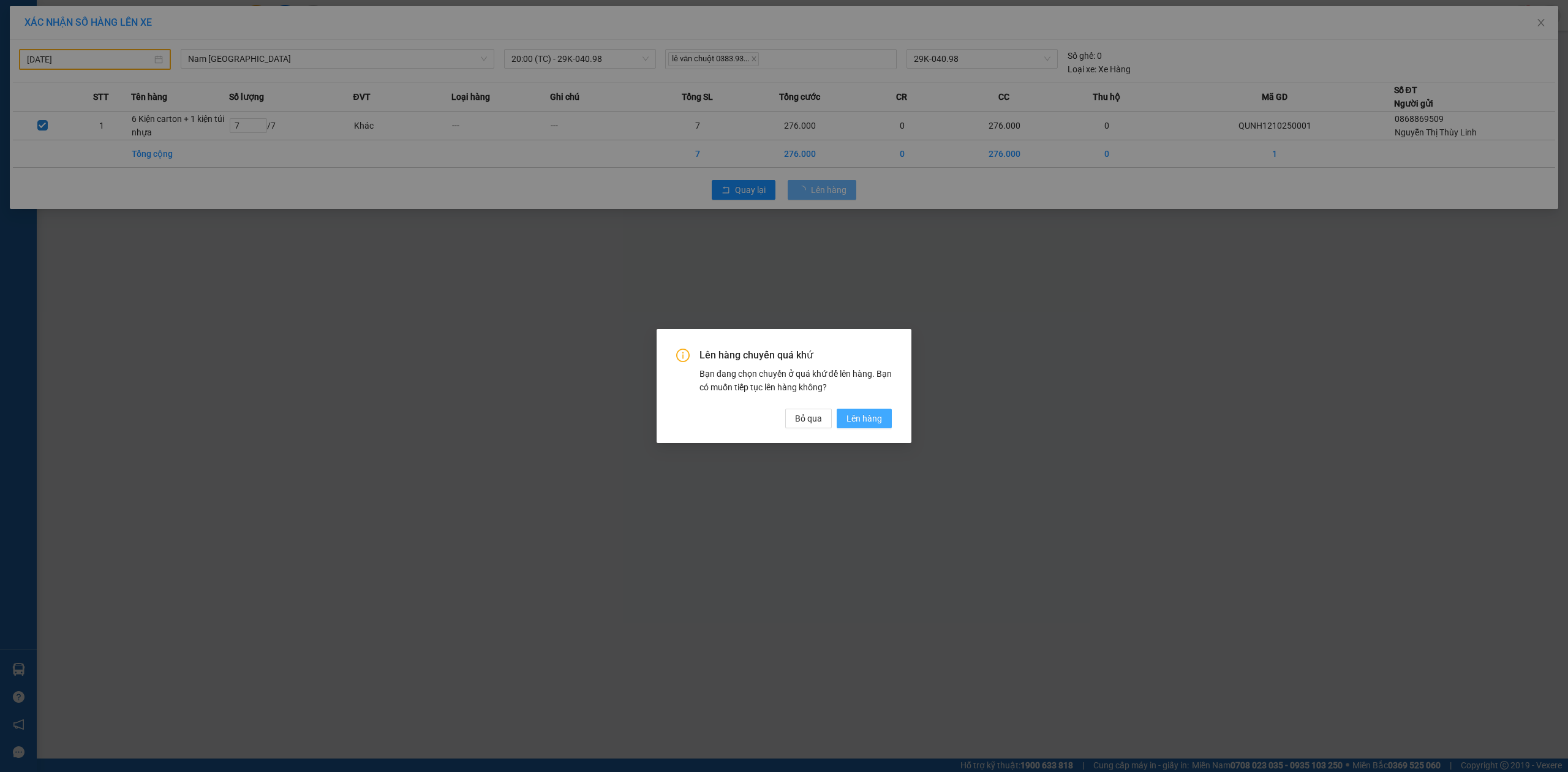
click at [882, 428] on button "Lên hàng" at bounding box center [864, 418] width 55 height 20
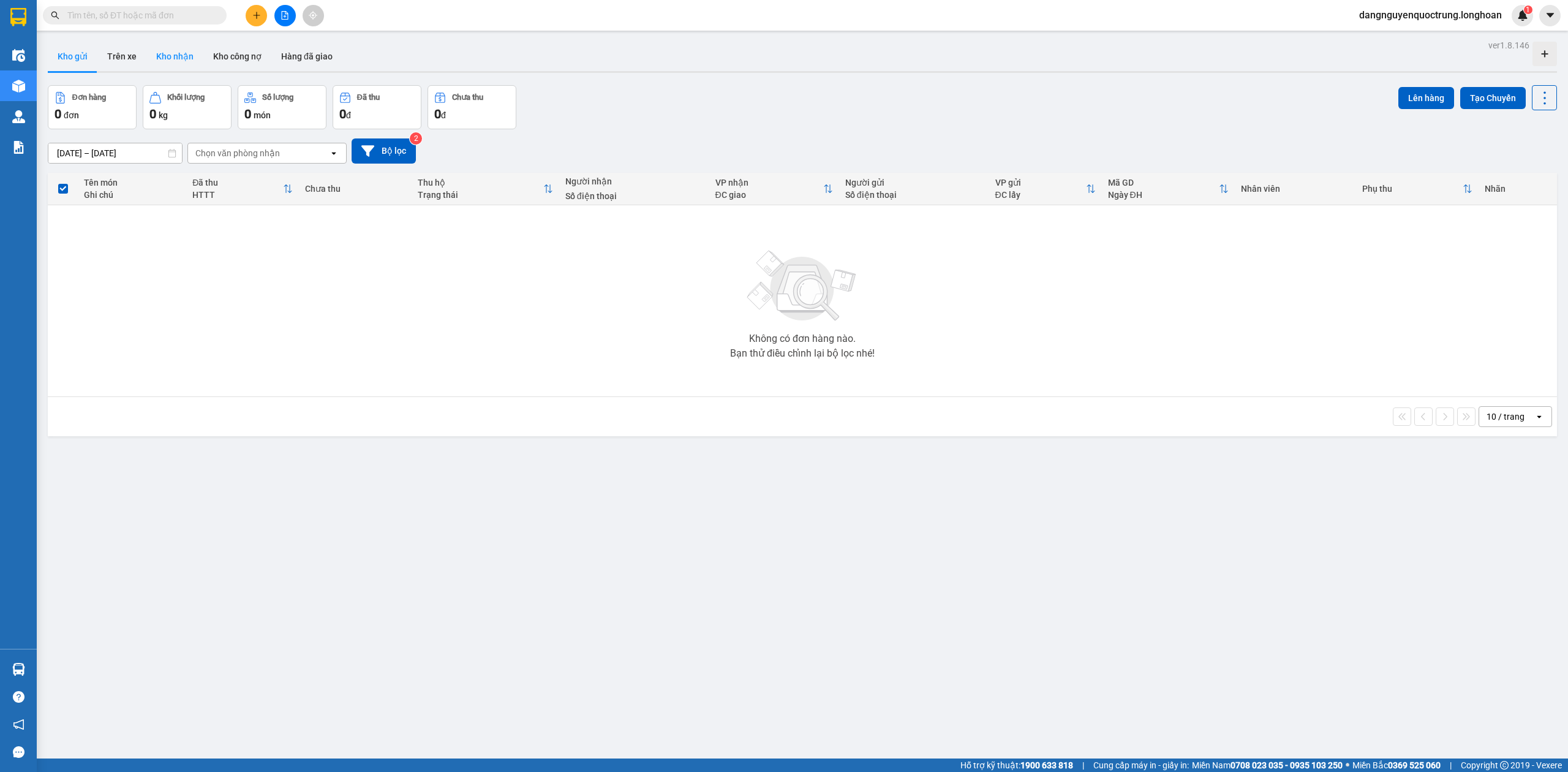
click at [172, 59] on button "Kho nhận" at bounding box center [175, 56] width 57 height 30
